Goal: Navigation & Orientation: Go to known website

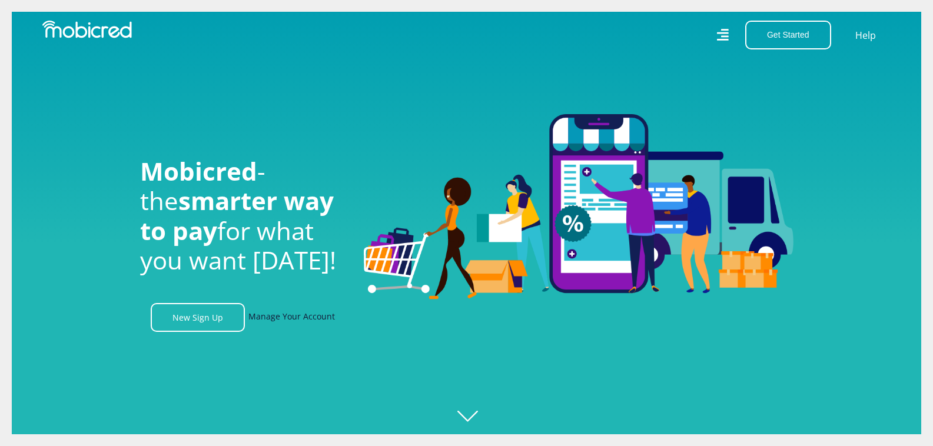
click at [261, 319] on link "Manage Your Account" at bounding box center [291, 317] width 87 height 29
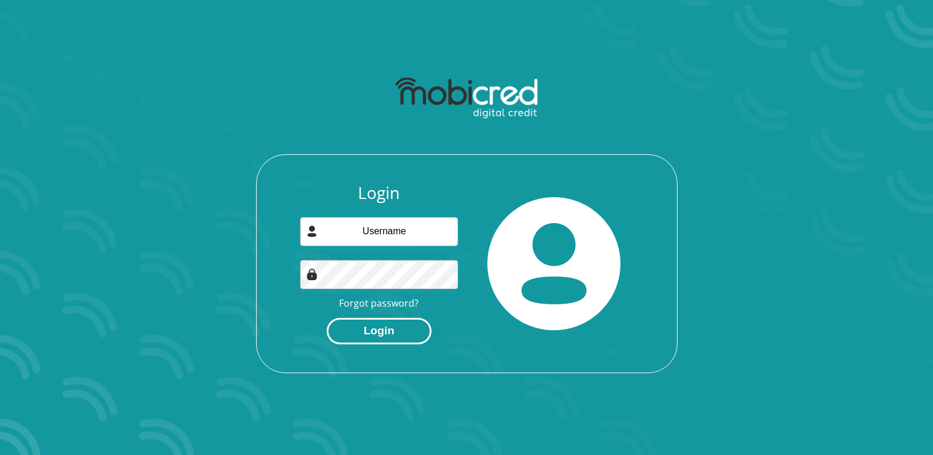
click at [386, 330] on button "Login" at bounding box center [379, 331] width 105 height 26
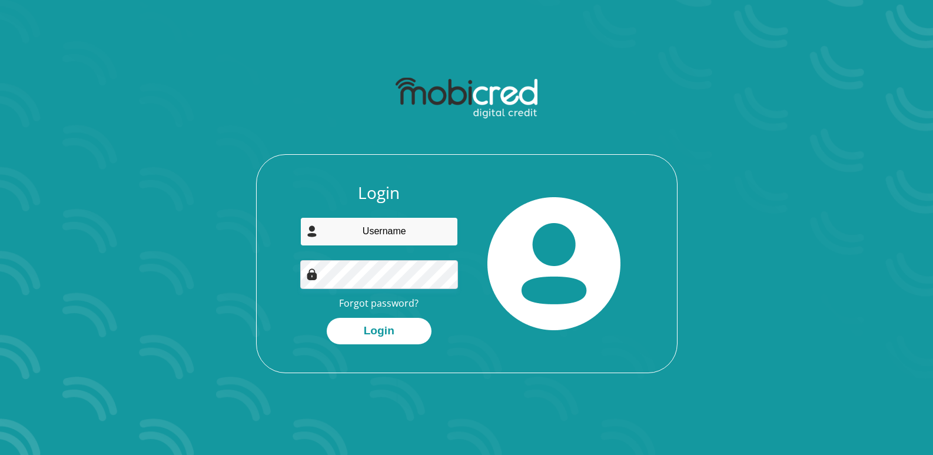
click at [402, 233] on input "email" at bounding box center [379, 231] width 158 height 29
type input "mziwamandaba.masiza@clicksgroup.co.za"
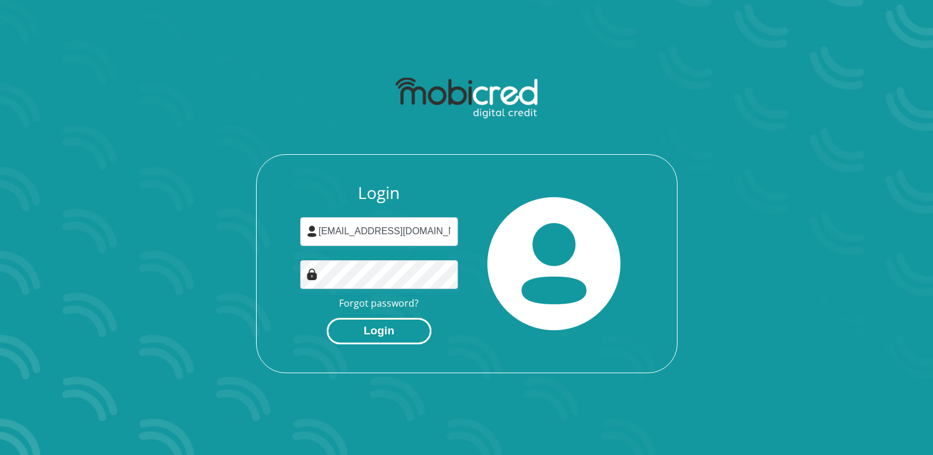
click at [357, 328] on button "Login" at bounding box center [379, 331] width 105 height 26
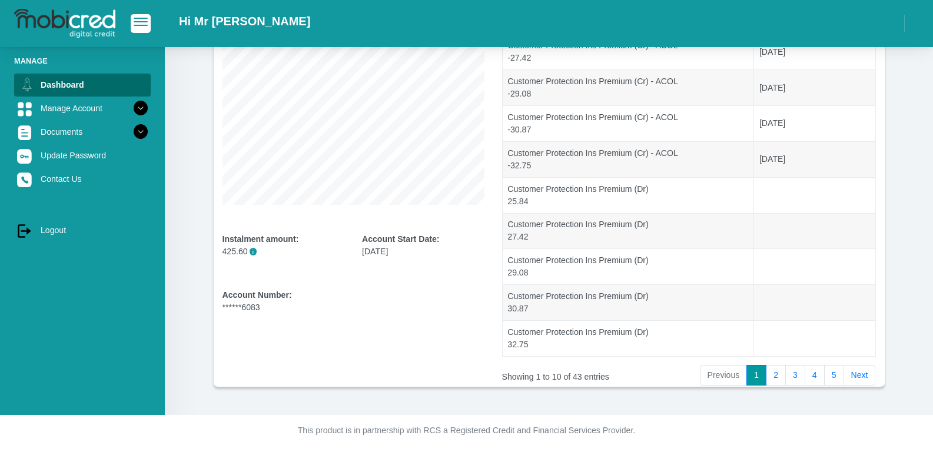
scroll to position [209, 0]
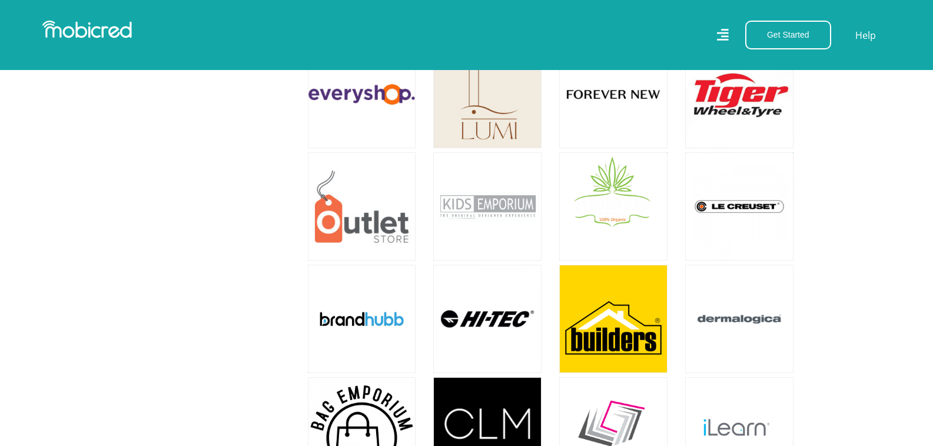
scroll to position [1767, 0]
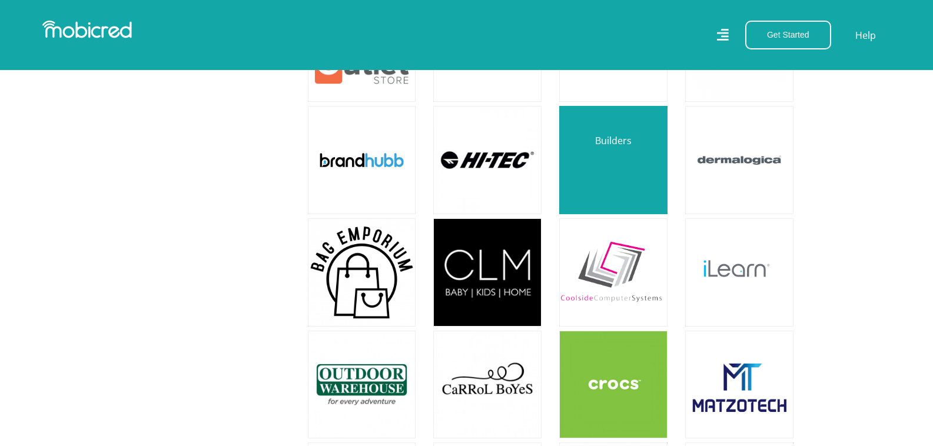
click at [625, 198] on link at bounding box center [613, 160] width 127 height 127
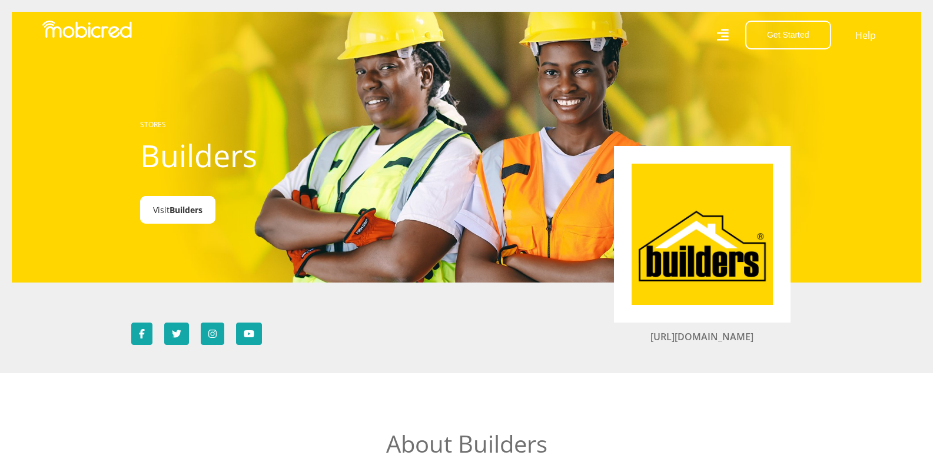
click at [160, 203] on link "Visit Builders" at bounding box center [177, 210] width 75 height 28
